Goal: Book appointment/travel/reservation

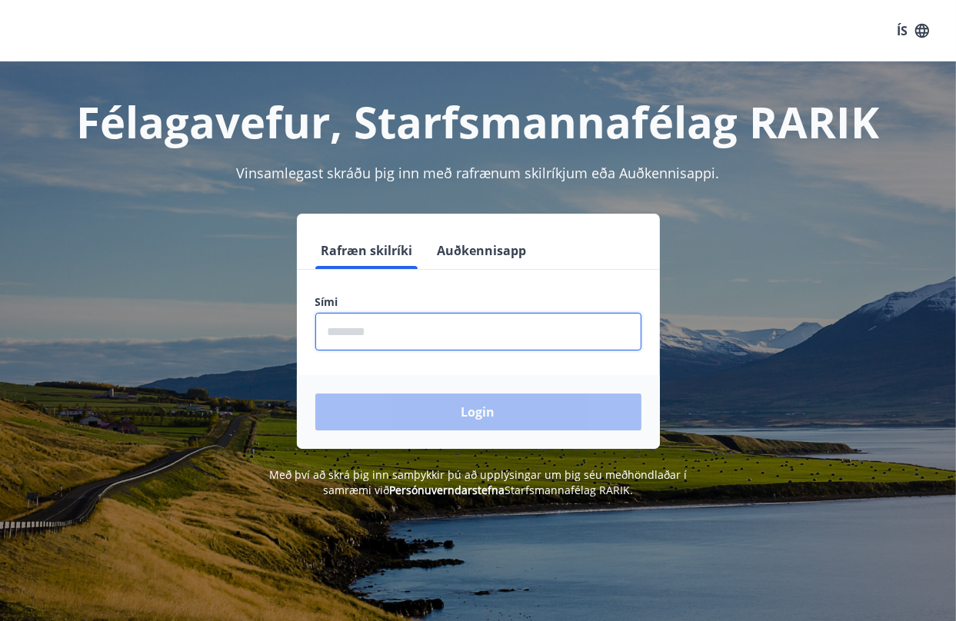
click at [457, 345] on input "phone" at bounding box center [478, 332] width 326 height 38
type input "********"
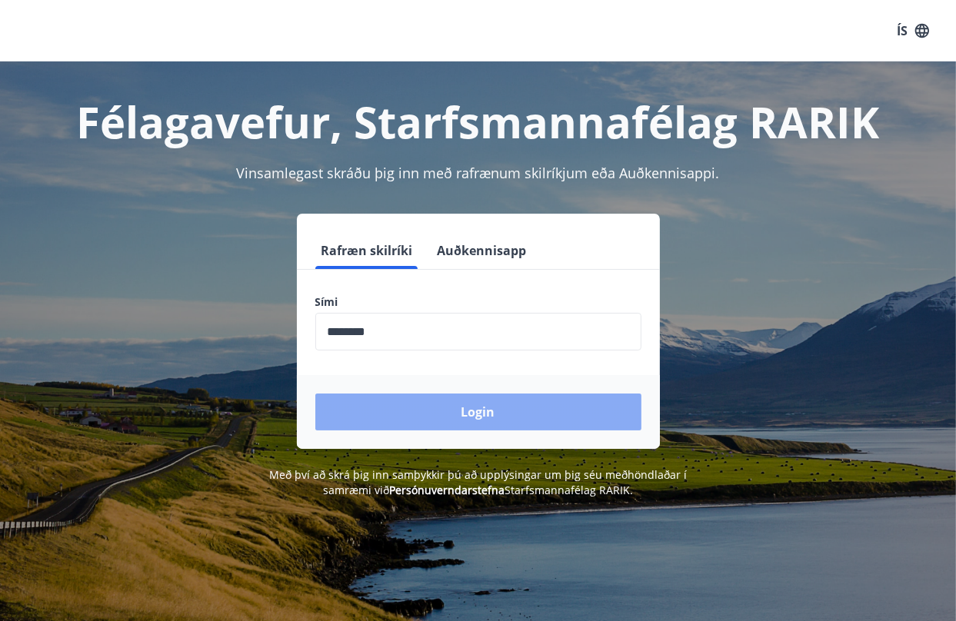
click at [488, 407] on button "Login" at bounding box center [478, 412] width 326 height 37
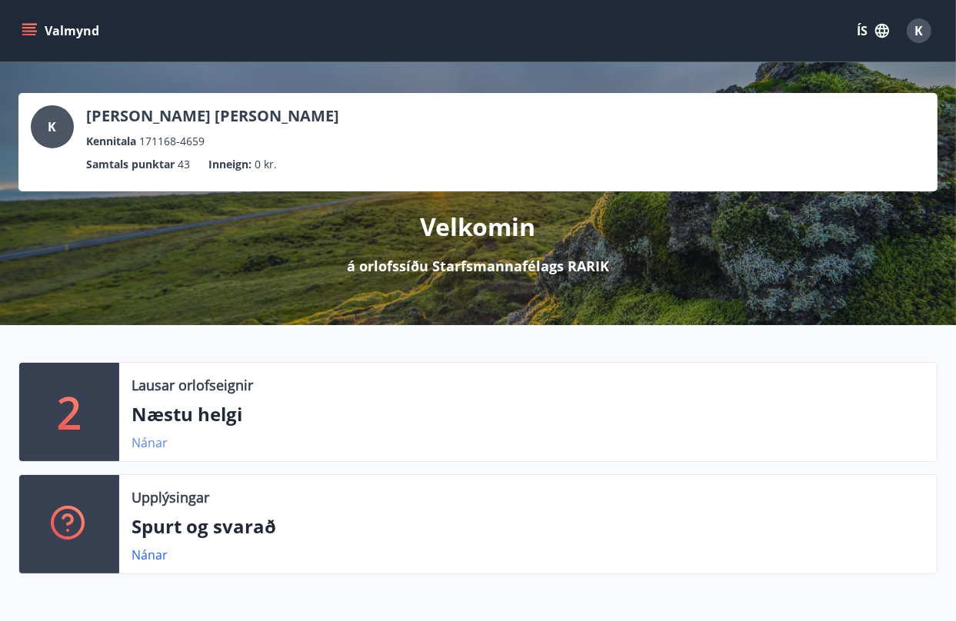
click at [150, 443] on link "Nánar" at bounding box center [150, 443] width 36 height 17
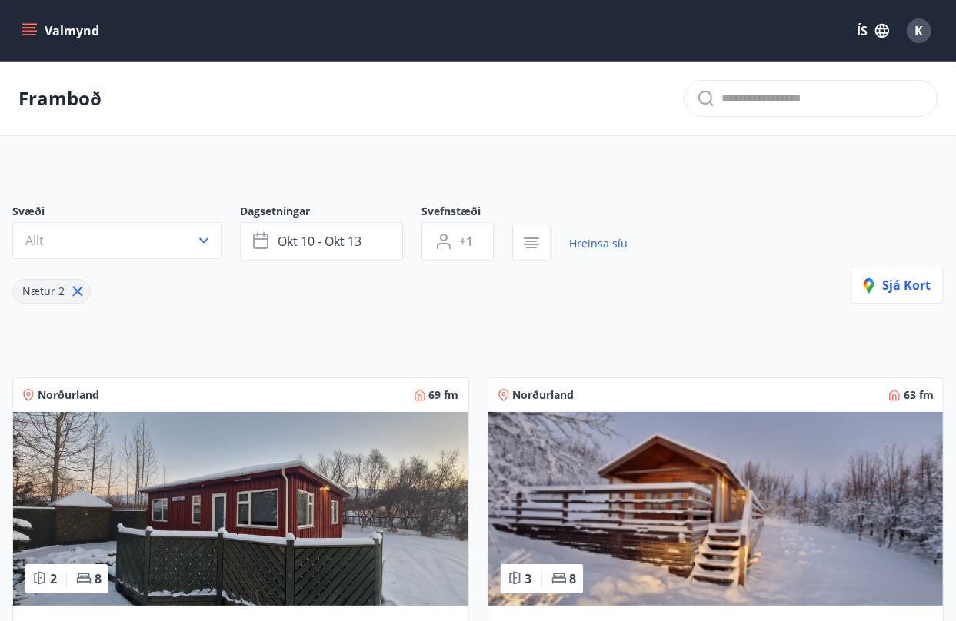
click at [31, 30] on icon "menu" at bounding box center [29, 30] width 15 height 15
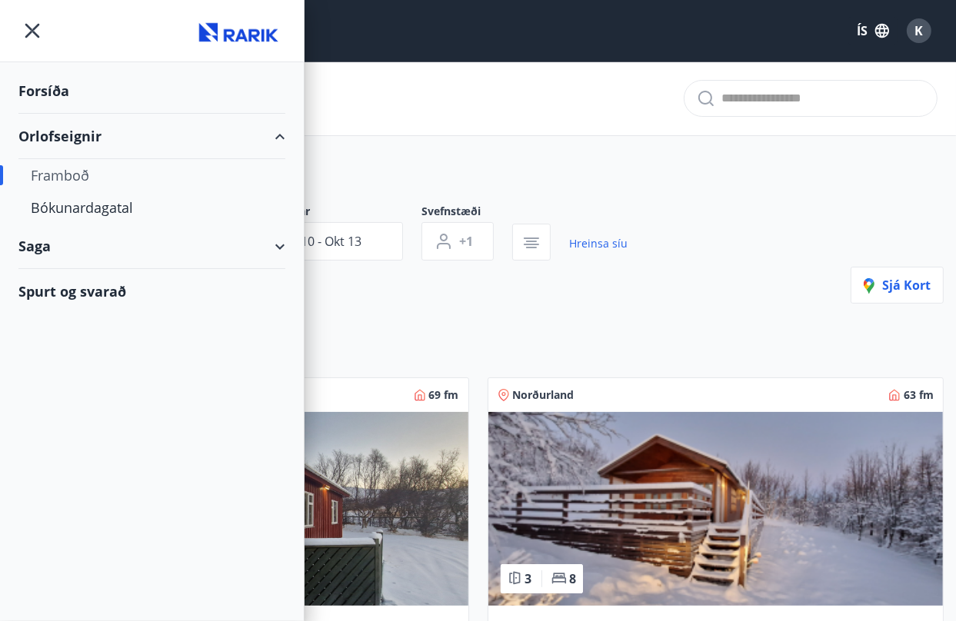
click at [78, 135] on div "Orlofseignir" at bounding box center [151, 136] width 267 height 45
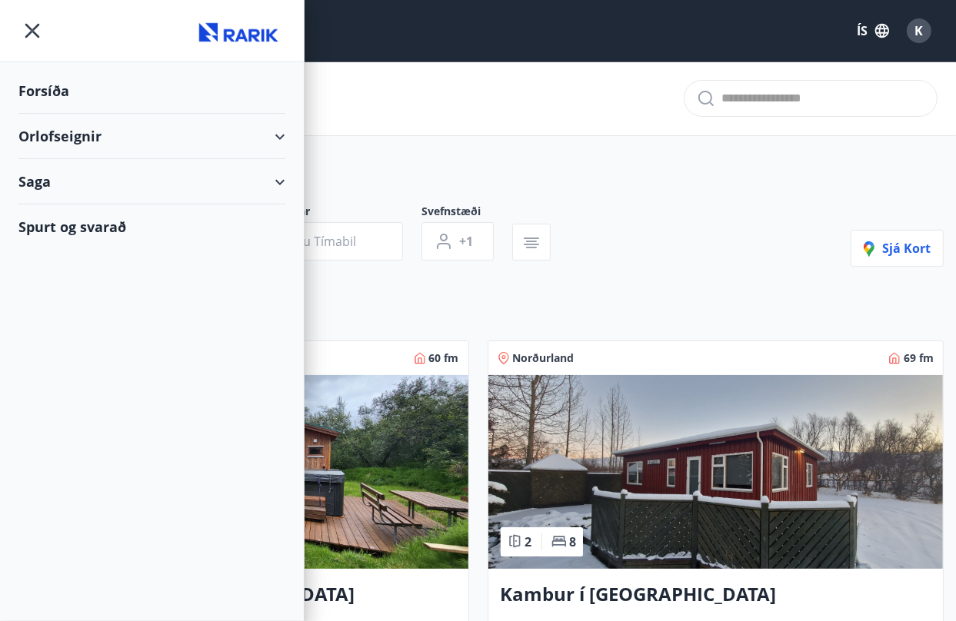
type input "*"
click at [279, 137] on div "Orlofseignir" at bounding box center [151, 136] width 267 height 45
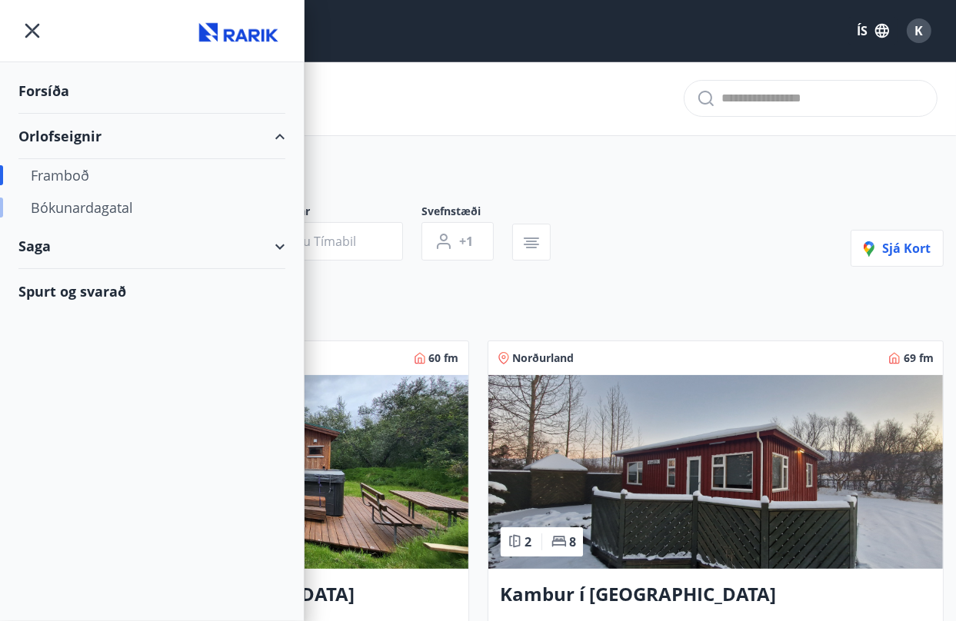
click at [77, 209] on div "Bókunardagatal" at bounding box center [152, 208] width 242 height 32
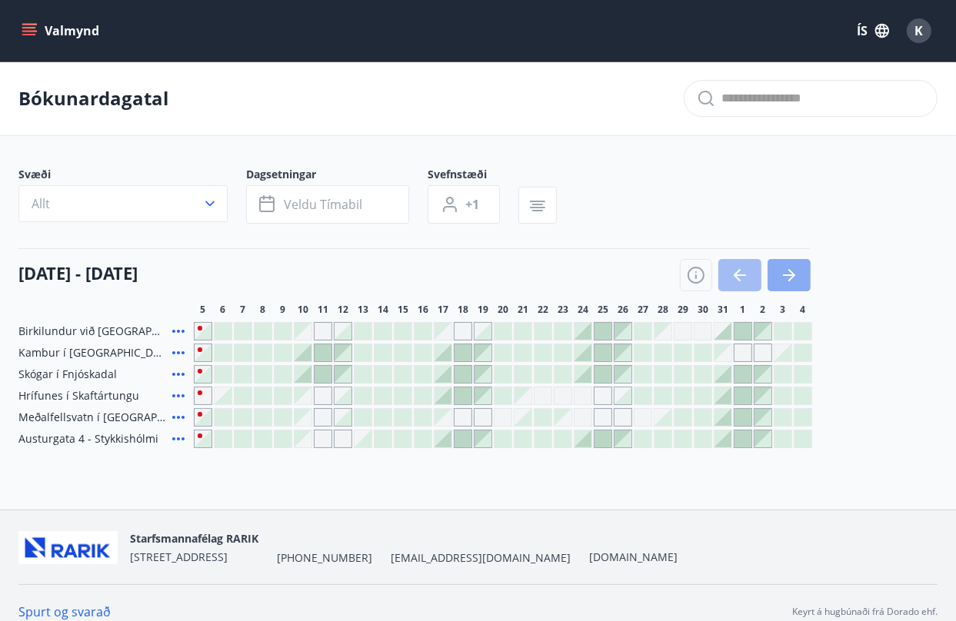
click at [790, 268] on icon "button" at bounding box center [789, 275] width 18 height 18
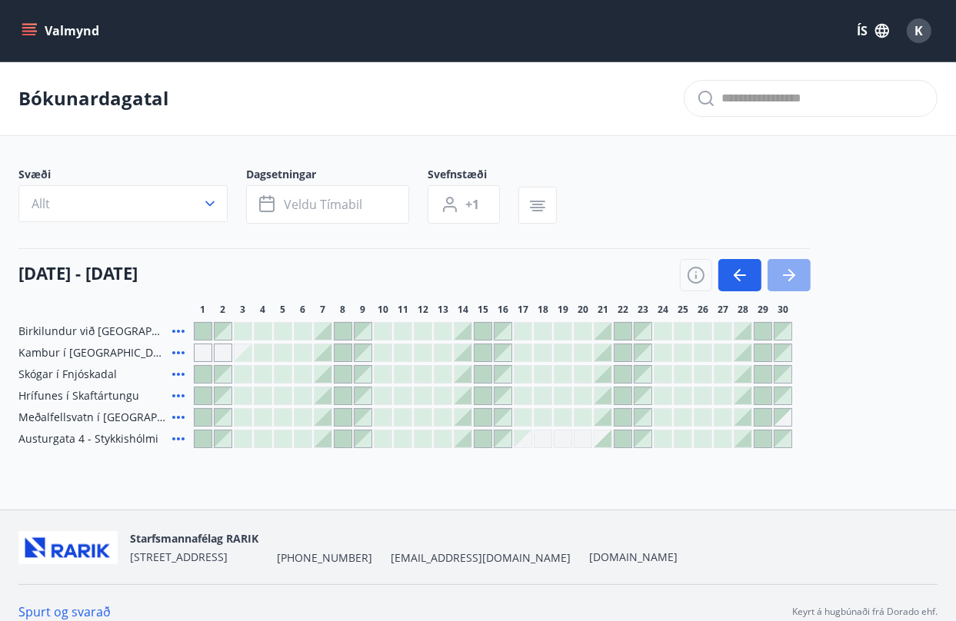
click at [790, 268] on icon "button" at bounding box center [789, 275] width 18 height 18
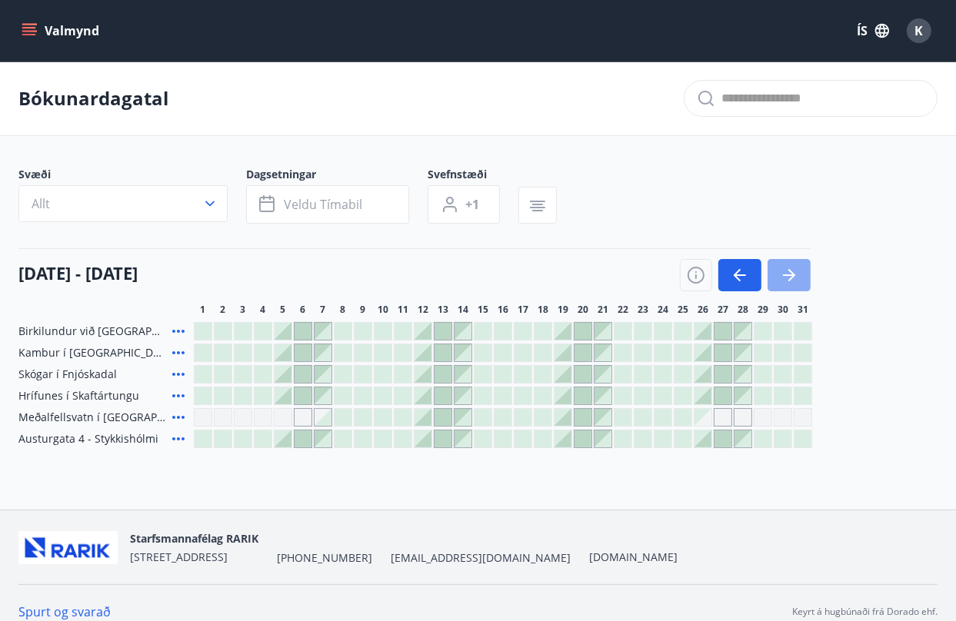
click at [787, 275] on icon "button" at bounding box center [789, 276] width 12 height 2
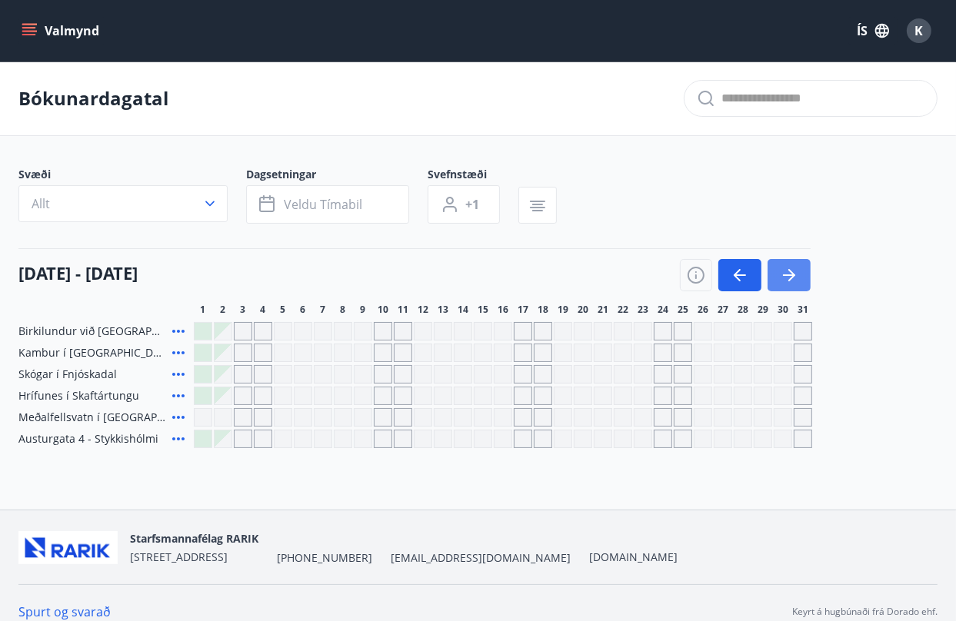
click at [787, 275] on icon "button" at bounding box center [789, 276] width 12 height 2
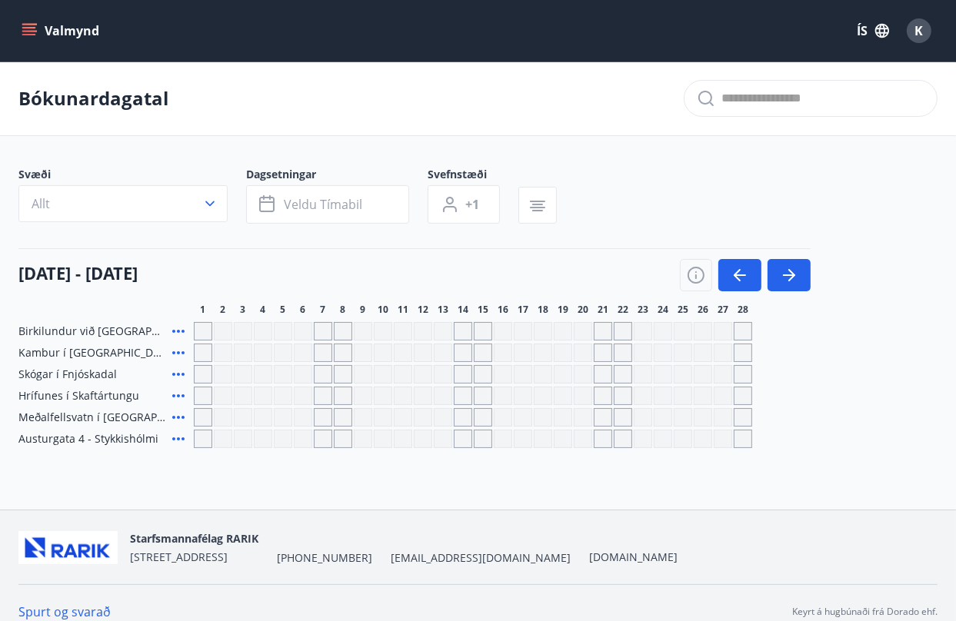
click at [322, 438] on div "Gráir dagar eru ekki bókanlegir" at bounding box center [323, 439] width 18 height 18
click at [745, 285] on button "button" at bounding box center [739, 275] width 43 height 32
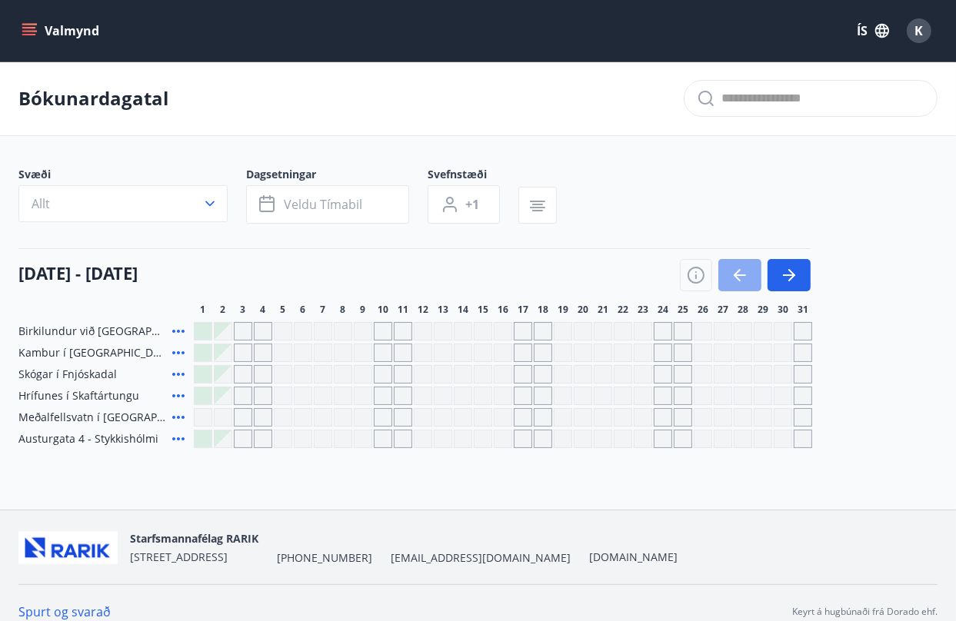
click at [745, 285] on button "button" at bounding box center [739, 275] width 43 height 32
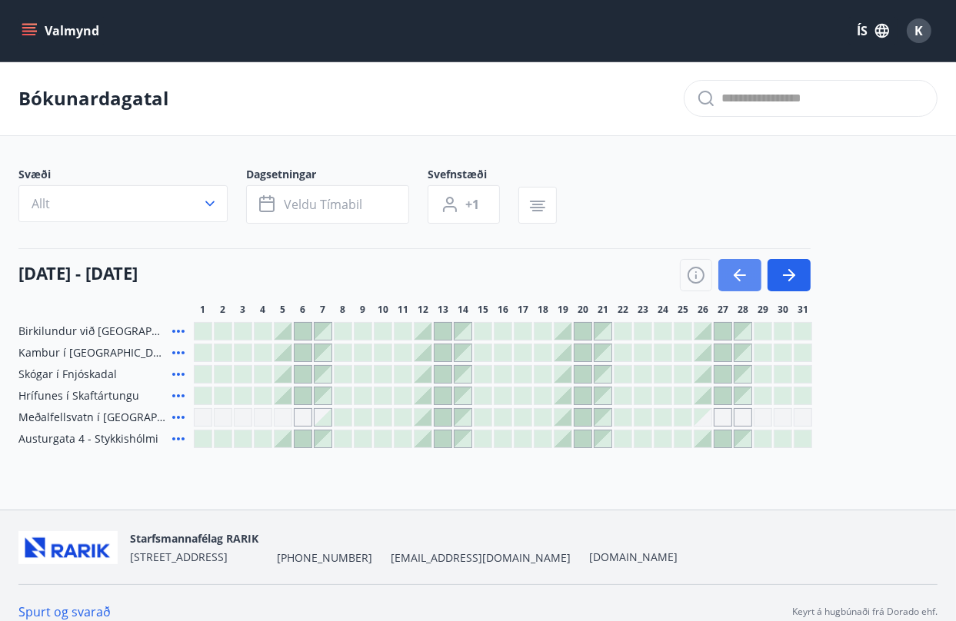
click at [745, 285] on button "button" at bounding box center [739, 275] width 43 height 32
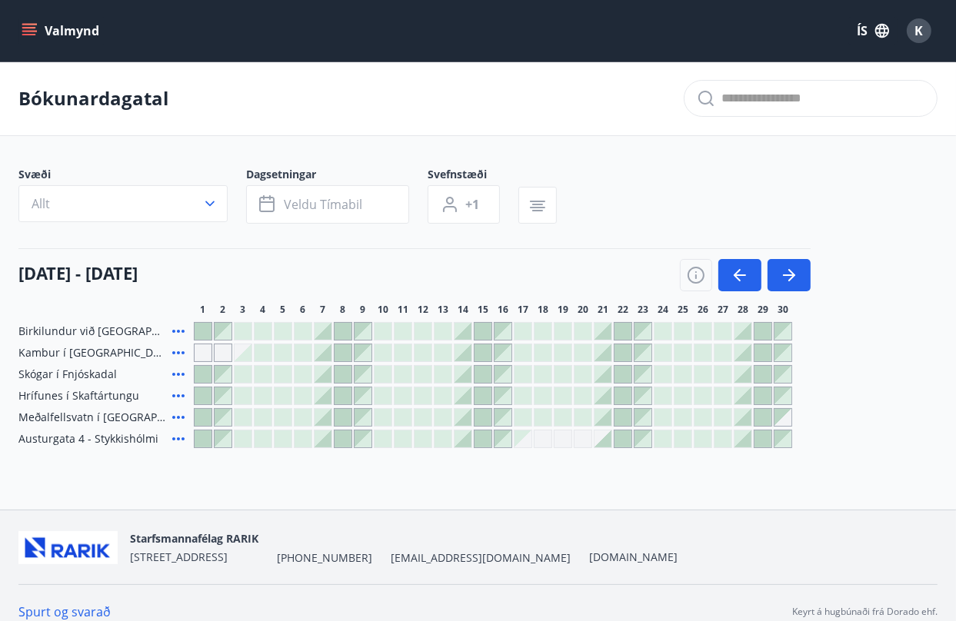
click at [745, 438] on div at bounding box center [743, 439] width 17 height 17
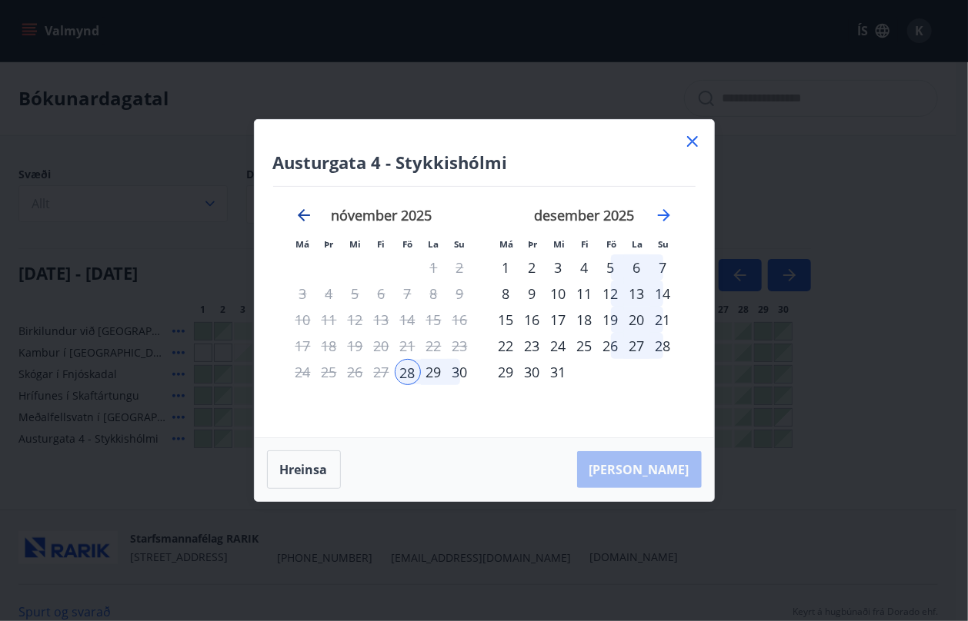
click at [302, 217] on icon "Move backward to switch to the previous month." at bounding box center [304, 215] width 18 height 18
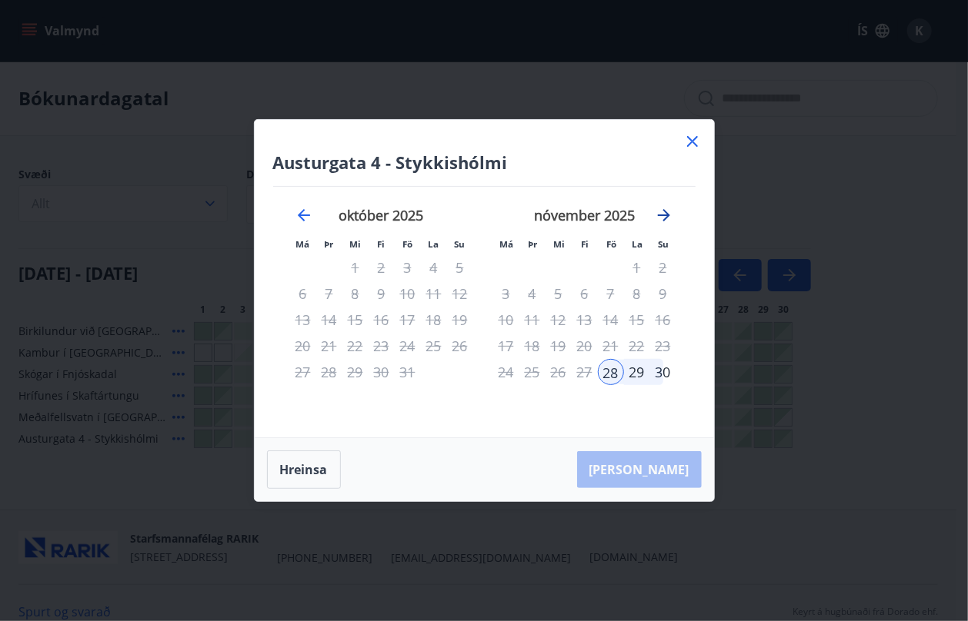
click at [655, 215] on icon "Move forward to switch to the next month." at bounding box center [664, 215] width 18 height 18
